Goal: Information Seeking & Learning: Learn about a topic

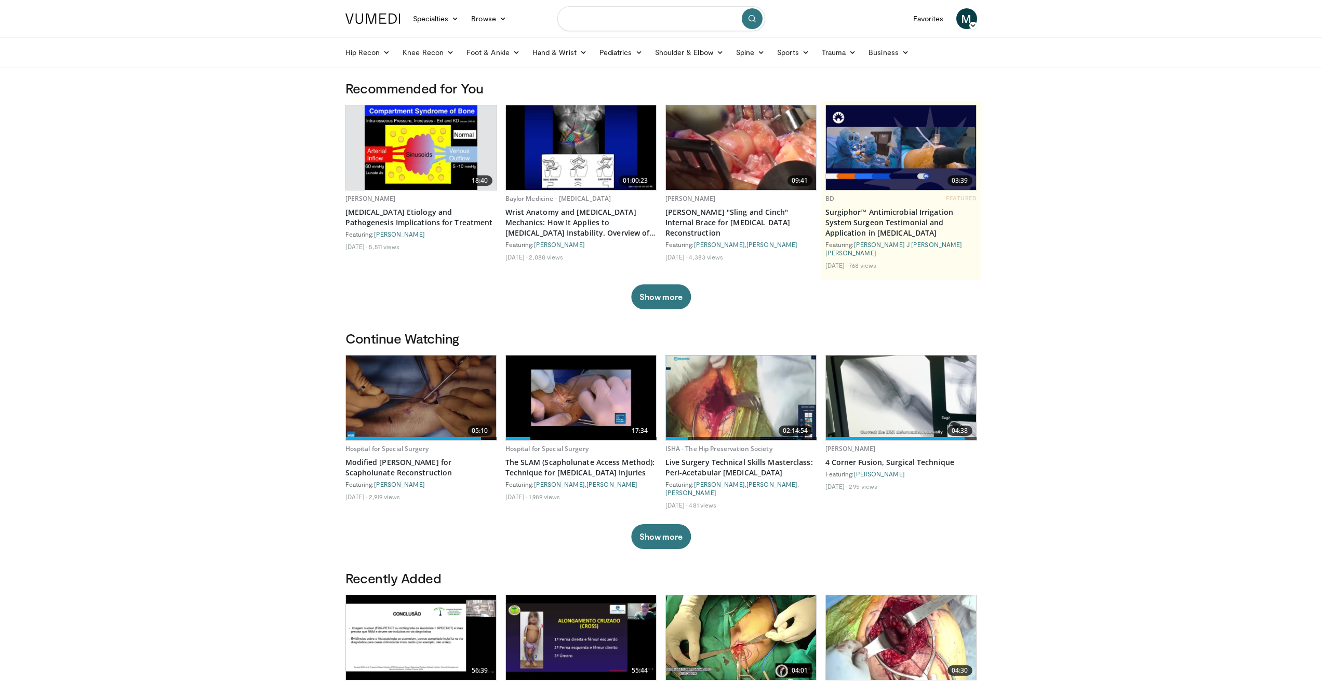
click at [690, 22] on input "Search topics, interventions" at bounding box center [661, 18] width 208 height 25
type input "**********"
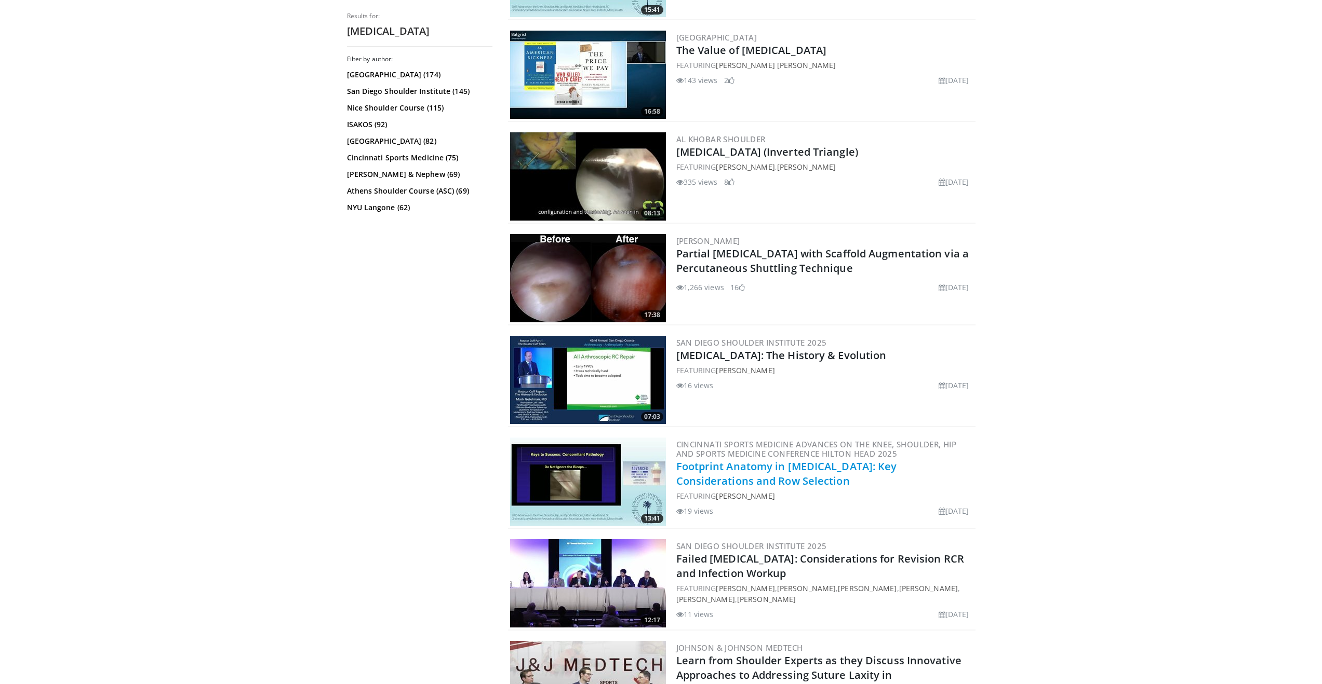
scroll to position [799, 0]
click at [881, 469] on link "Footprint Anatomy in Rotator Cuff Repair: Key Considerations and Row Selection" at bounding box center [786, 474] width 221 height 29
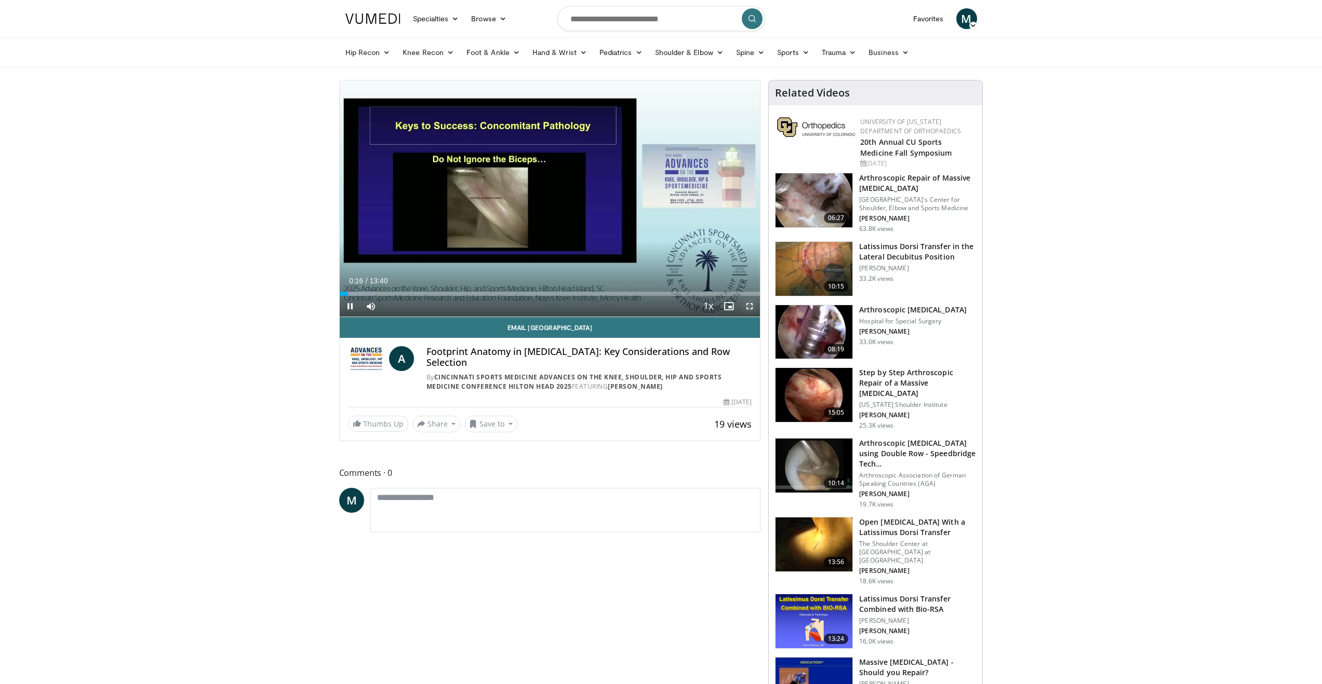
click at [747, 308] on span "Video Player" at bounding box center [749, 306] width 21 height 21
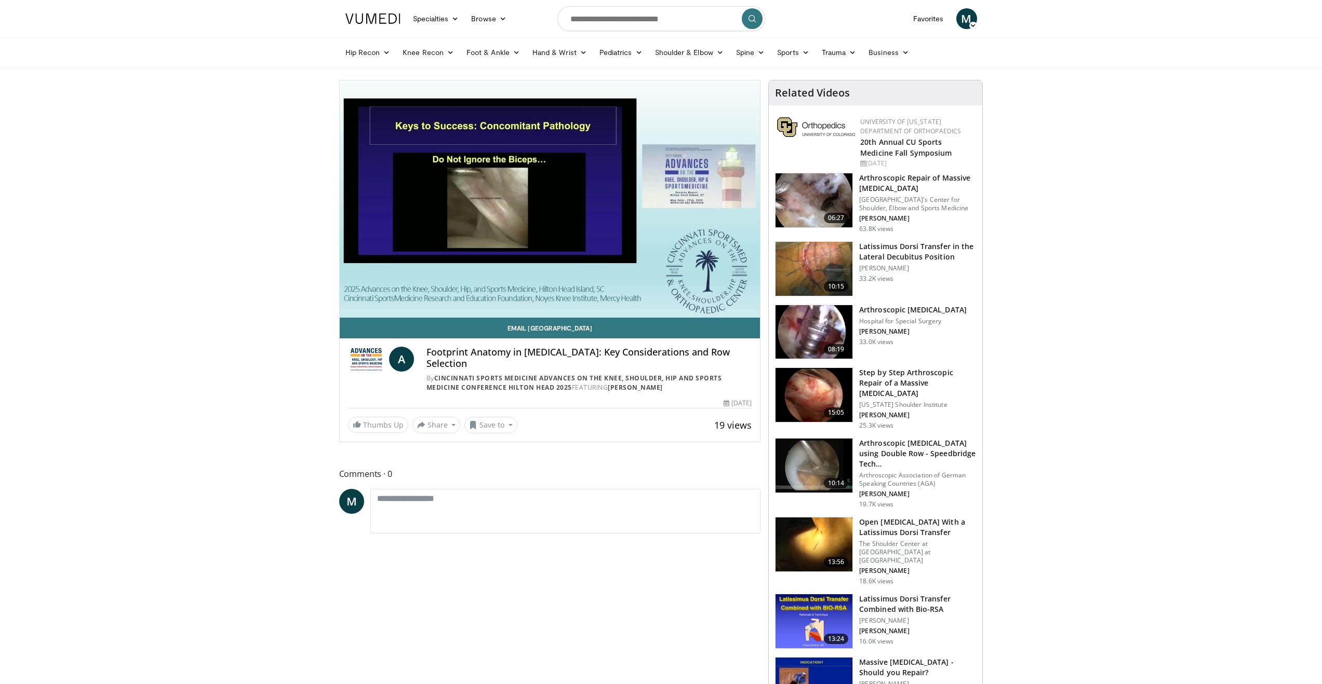
click at [917, 182] on h3 "Arthroscopic Repair of Massive [MEDICAL_DATA]" at bounding box center [917, 183] width 117 height 21
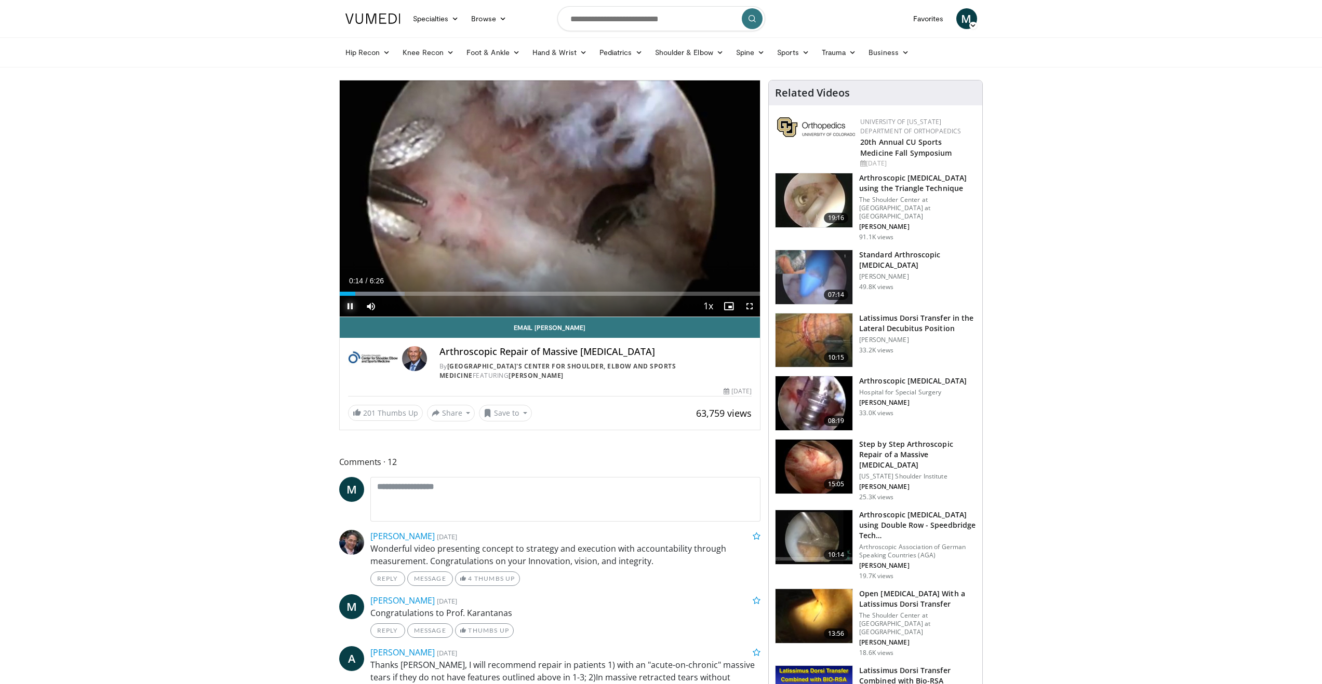
click at [349, 308] on span "Video Player" at bounding box center [350, 306] width 21 height 21
click at [354, 305] on span "Video Player" at bounding box center [350, 306] width 21 height 21
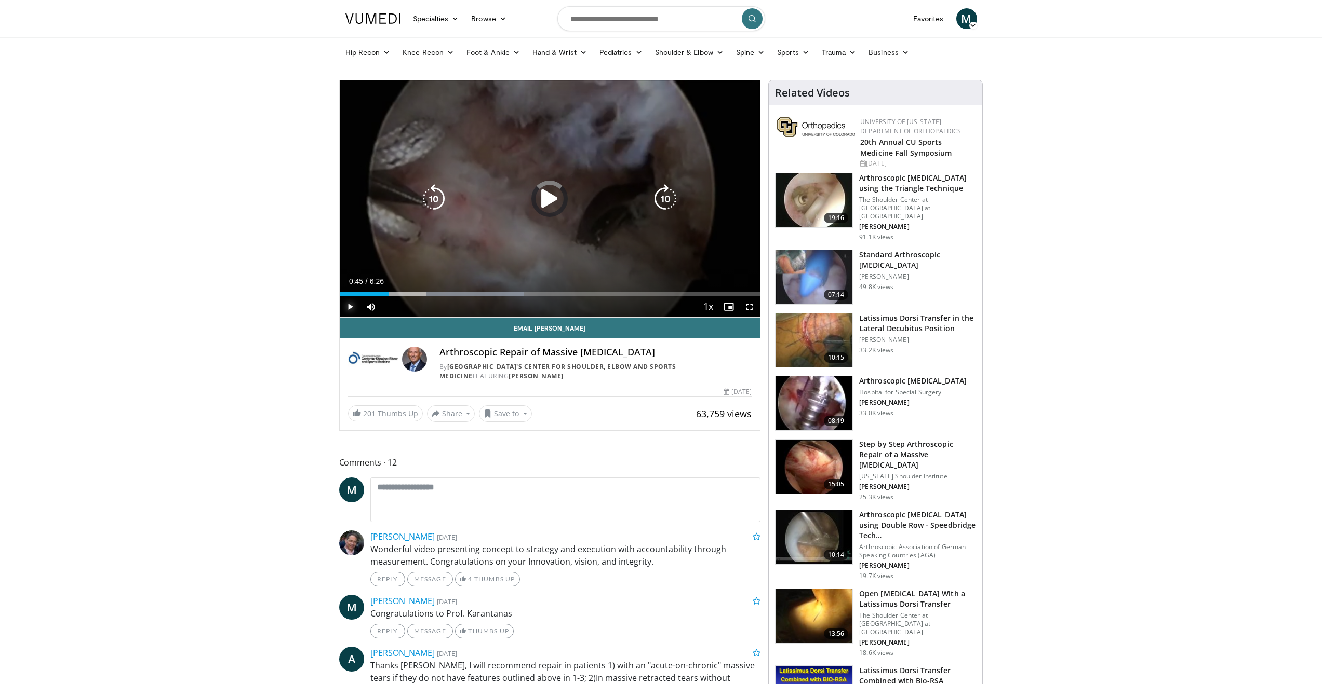
click at [388, 293] on div "1:50" at bounding box center [364, 294] width 49 height 4
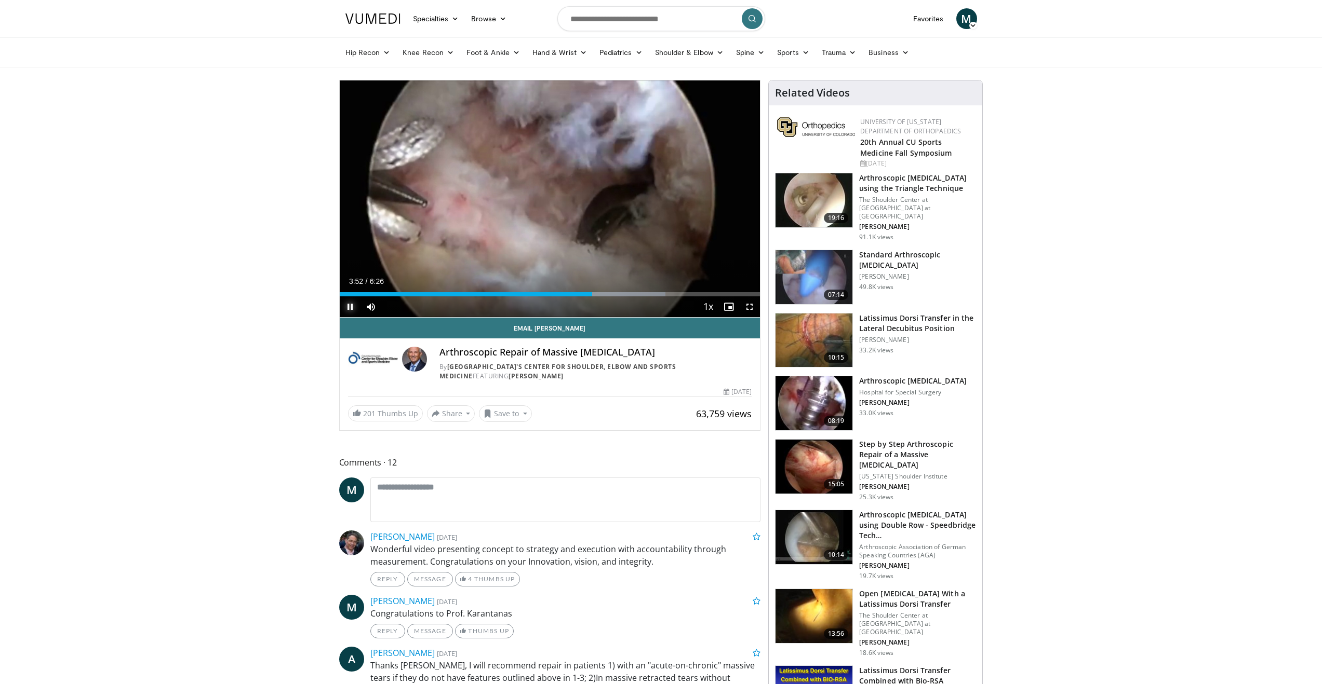
click at [353, 307] on span "Video Player" at bounding box center [350, 307] width 21 height 21
